Goal: Download file/media

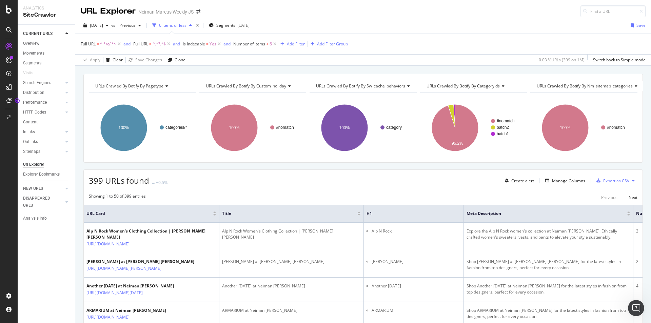
click at [610, 183] on div "Export as CSV" at bounding box center [617, 181] width 26 height 6
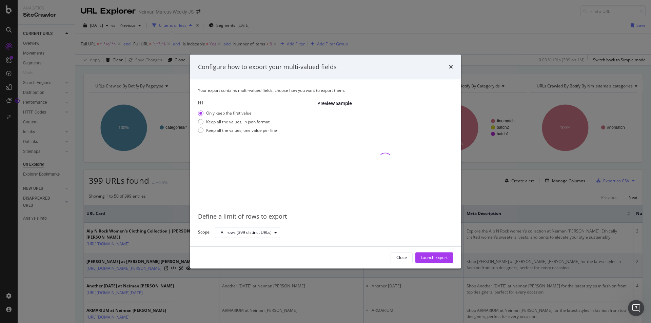
click at [443, 258] on div "Launch Export" at bounding box center [434, 258] width 27 height 6
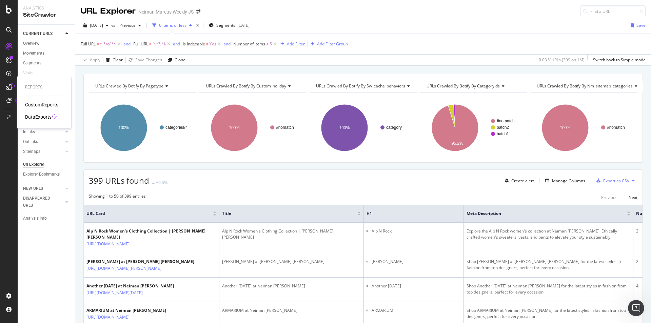
click at [10, 90] on icon at bounding box center [8, 86] width 5 height 5
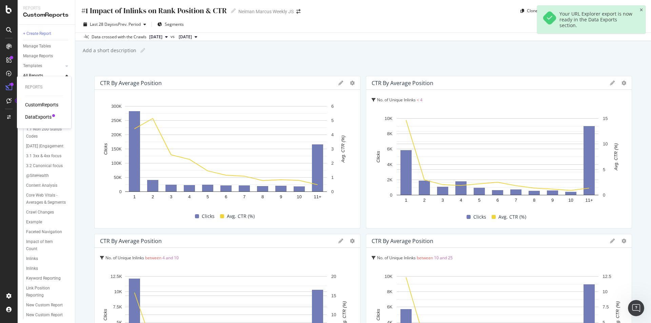
click at [38, 114] on div "DataExports" at bounding box center [38, 117] width 26 height 7
